Goal: Find specific page/section: Find specific page/section

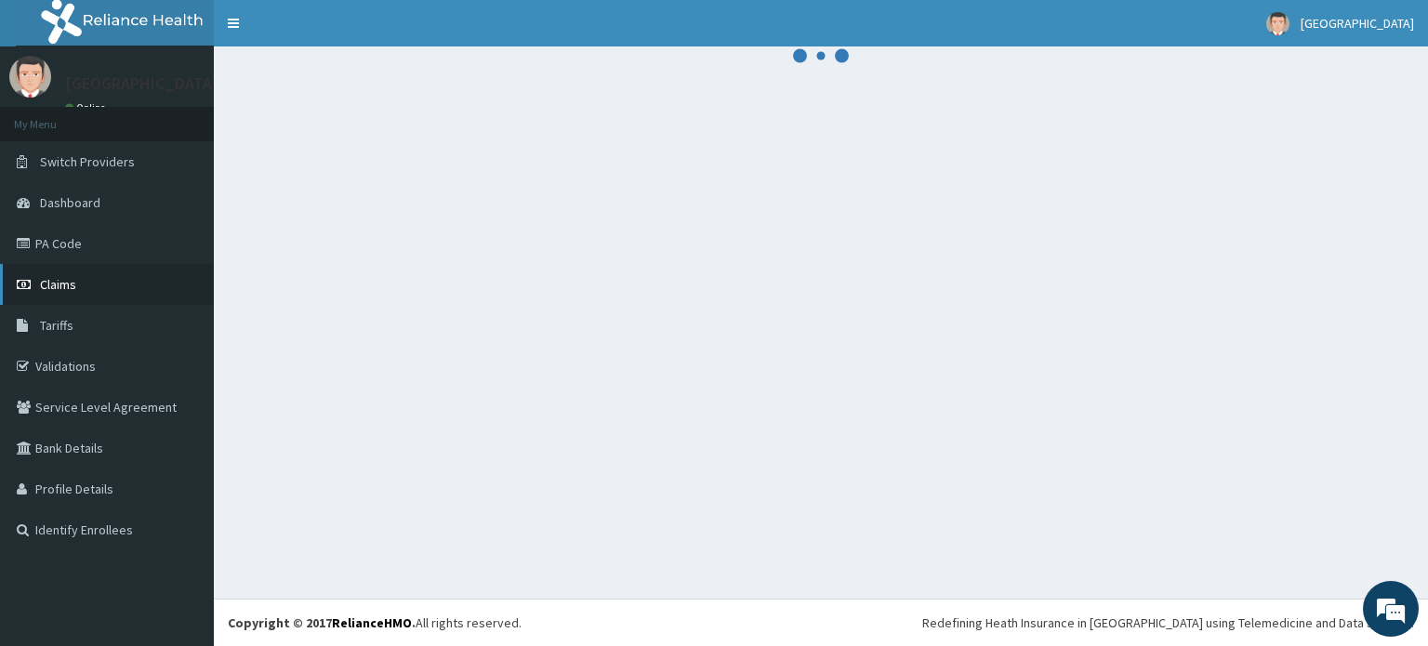
click at [94, 296] on link "Claims" at bounding box center [107, 284] width 214 height 41
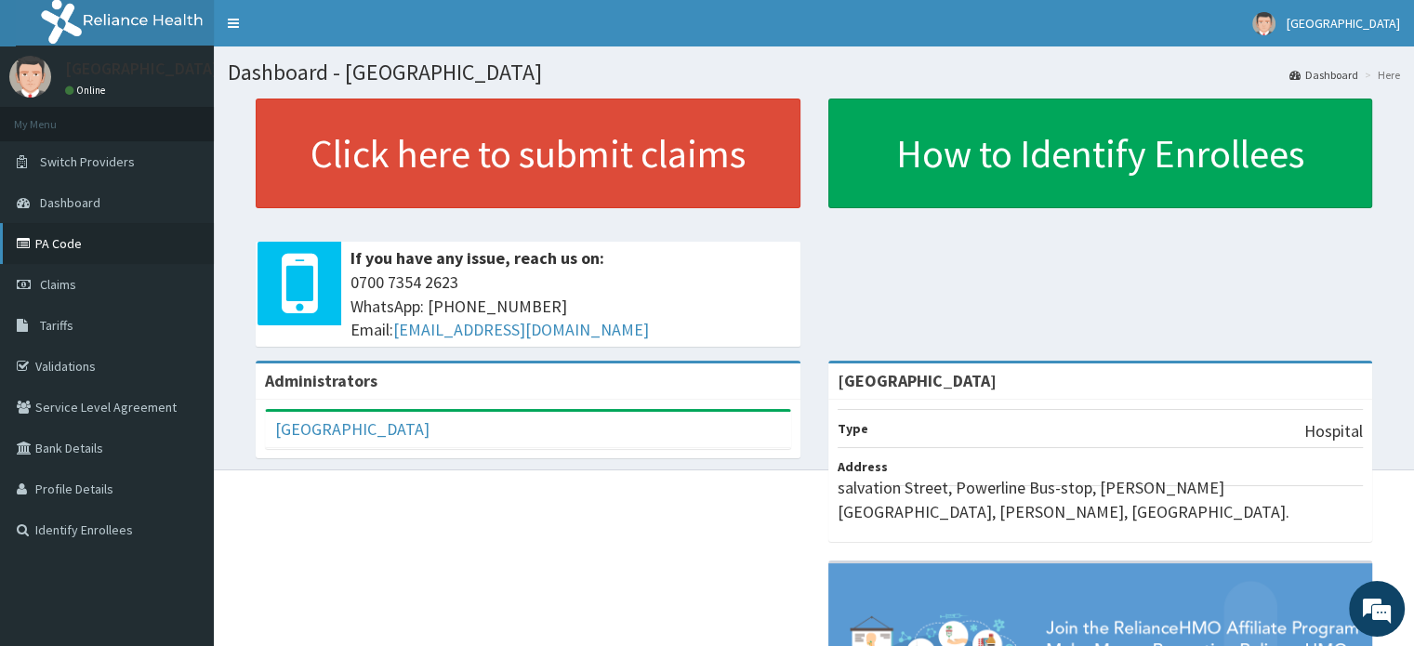
click at [72, 245] on link "PA Code" at bounding box center [107, 243] width 214 height 41
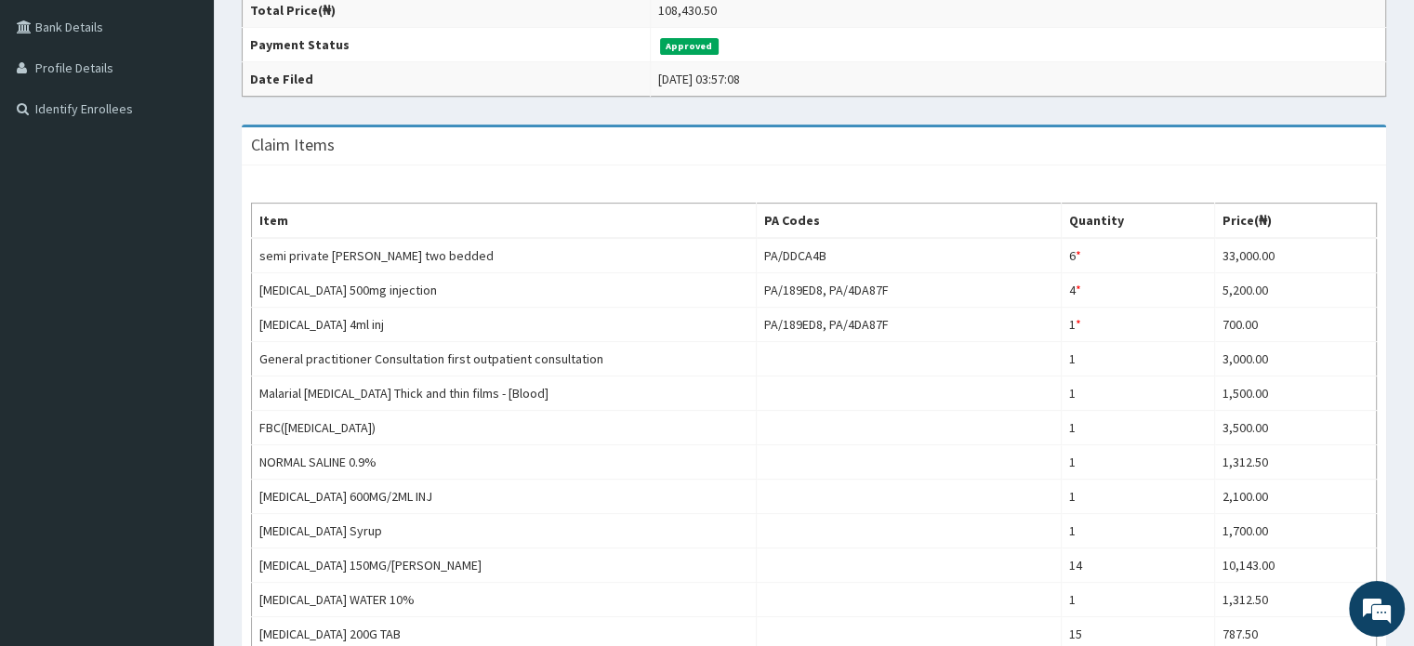
scroll to position [419, 0]
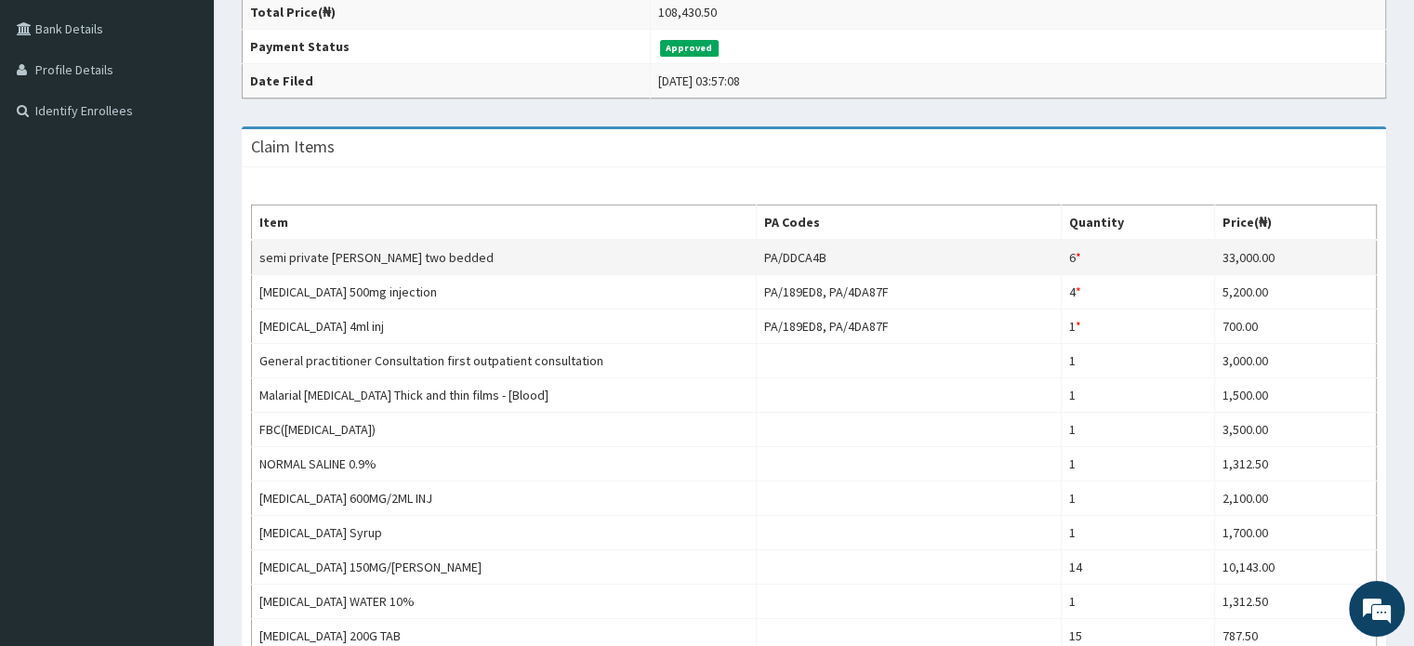
click at [812, 257] on td "PA/DDCA4B" at bounding box center [909, 257] width 305 height 35
drag, startPoint x: 834, startPoint y: 256, endPoint x: 762, endPoint y: 246, distance: 72.2
click at [762, 246] on td "PA/DDCA4B" at bounding box center [909, 257] width 305 height 35
copy td "PA/DDCA4B"
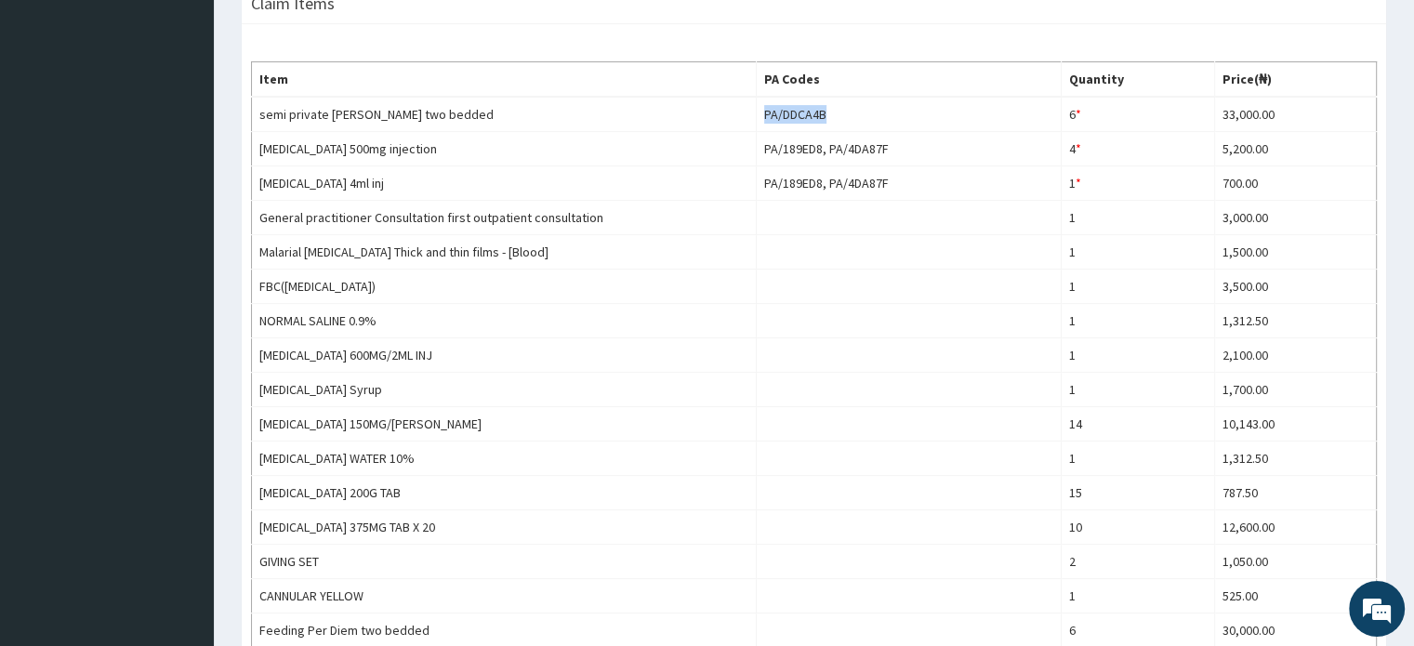
scroll to position [561, 0]
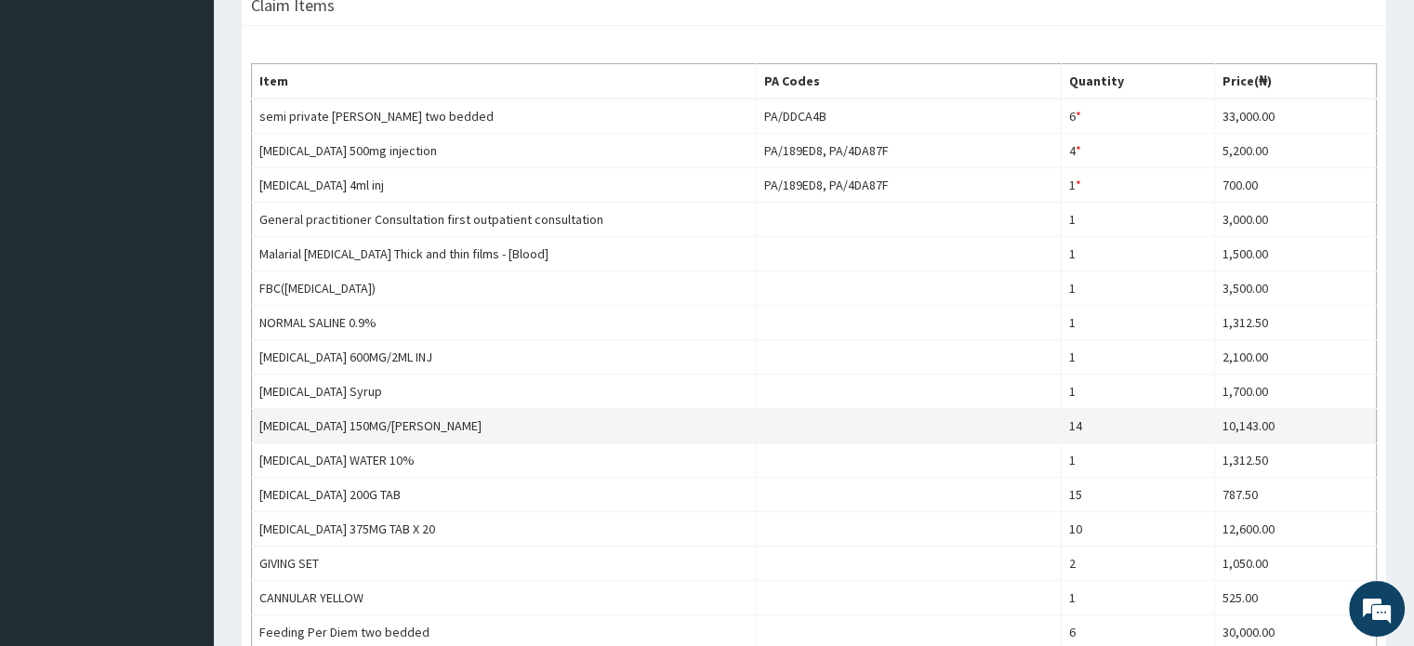
drag, startPoint x: 1395, startPoint y: 244, endPoint x: 934, endPoint y: 411, distance: 490.6
click at [934, 411] on td at bounding box center [909, 426] width 305 height 34
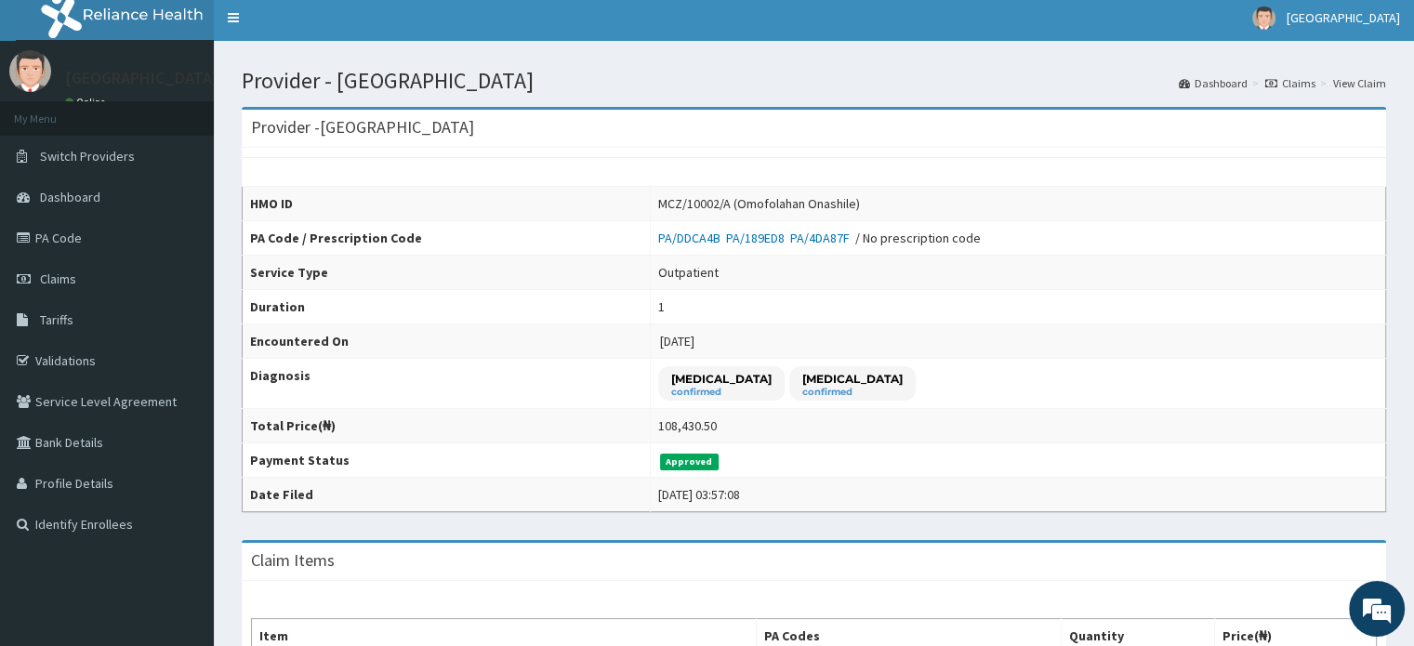
scroll to position [0, 0]
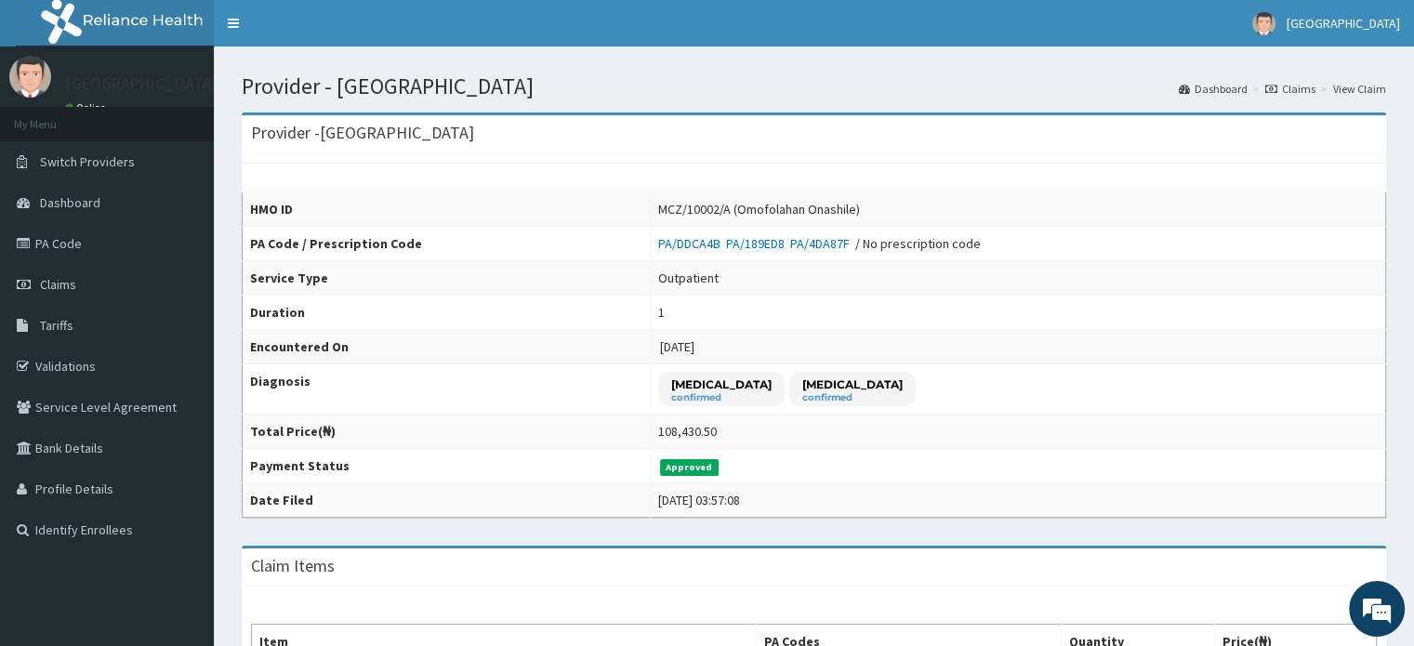
click at [1372, 87] on link "View Claim" at bounding box center [1359, 89] width 53 height 16
